Goal: Navigation & Orientation: Find specific page/section

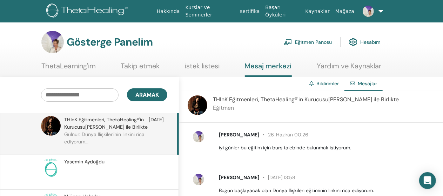
click at [198, 66] on font "istek listesi" at bounding box center [202, 65] width 35 height 9
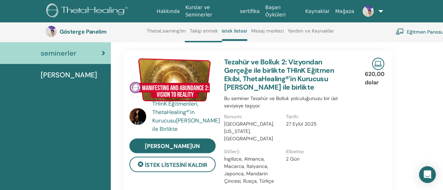
scroll to position [53, 0]
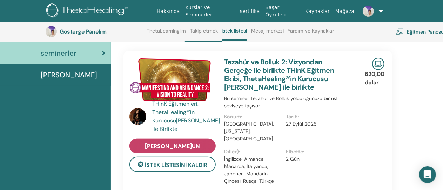
click at [171, 146] on font "Şimdi Kaydolun" at bounding box center [172, 146] width 55 height 7
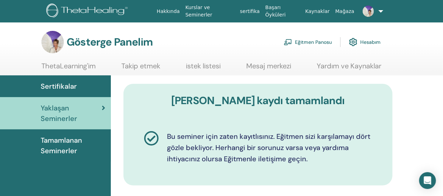
click at [65, 144] on font "Tamamlanan Seminerler" at bounding box center [61, 146] width 41 height 20
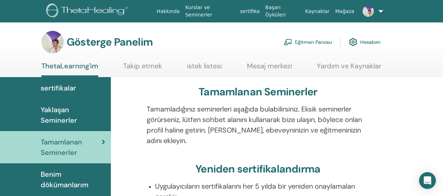
click at [70, 89] on font "sertifikalar" at bounding box center [58, 87] width 35 height 9
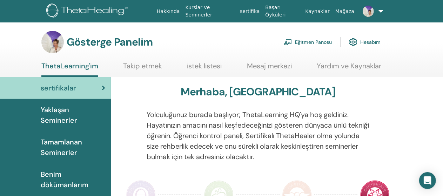
click at [48, 176] on font "Benim dökümanlarım" at bounding box center [65, 180] width 48 height 20
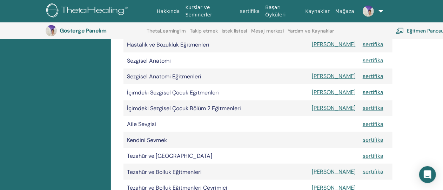
scroll to position [345, 0]
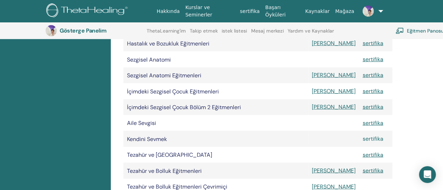
click at [363, 142] on font "sertifika" at bounding box center [373, 138] width 21 height 7
click at [363, 127] on font "sertifika" at bounding box center [373, 123] width 21 height 7
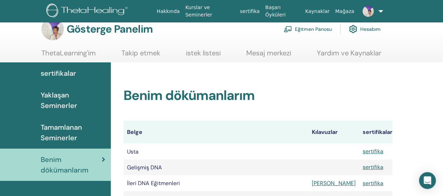
scroll to position [0, 0]
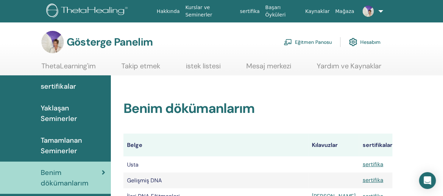
click at [308, 42] on font "Eğitmen Panosu" at bounding box center [313, 42] width 37 height 6
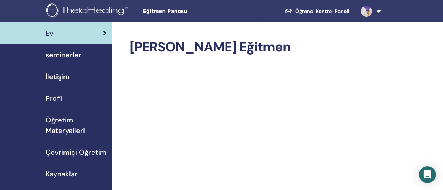
click at [53, 96] on span "Profil" at bounding box center [54, 98] width 17 height 11
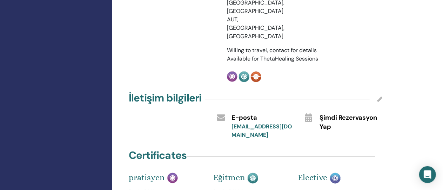
scroll to position [301, 0]
